Goal: Find specific page/section: Find specific page/section

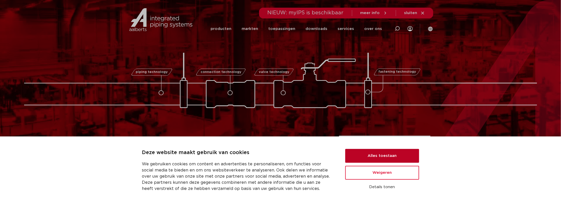
click at [379, 153] on button "Alles toestaan" at bounding box center [382, 156] width 74 height 14
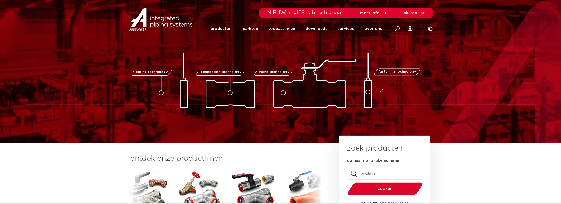
click at [228, 28] on link "producten" at bounding box center [221, 28] width 21 height 21
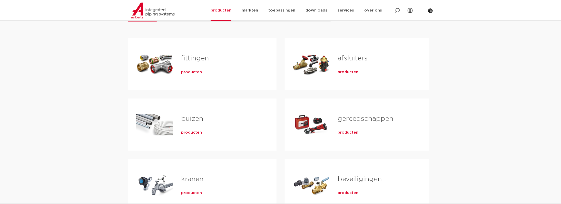
scroll to position [77, 0]
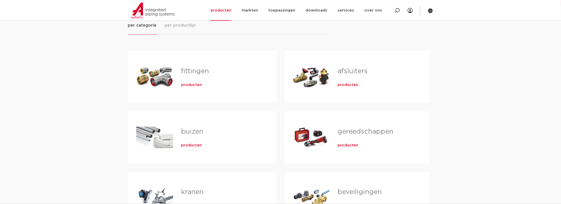
click at [195, 86] on span "producten" at bounding box center [191, 85] width 21 height 5
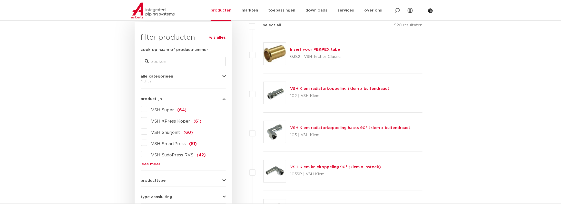
scroll to position [77, 0]
click at [147, 108] on label "VSH Super (64)" at bounding box center [167, 109] width 40 height 8
click at [0, 0] on input "VSH Super (64)" at bounding box center [0, 0] width 0 height 0
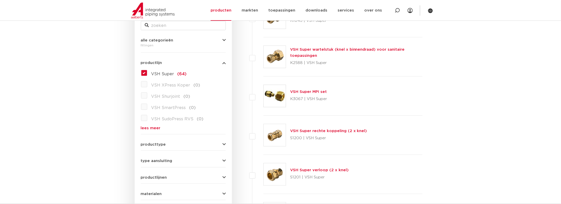
scroll to position [154, 0]
